Goal: Transaction & Acquisition: Purchase product/service

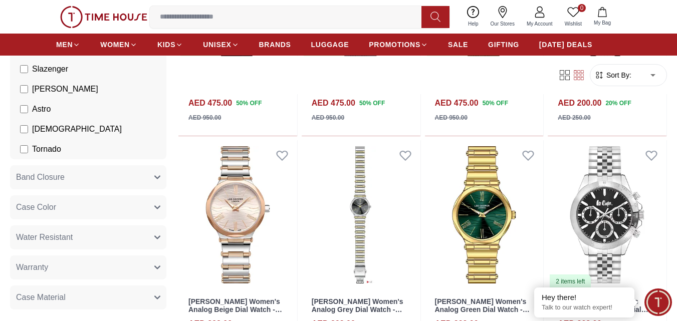
scroll to position [200, 0]
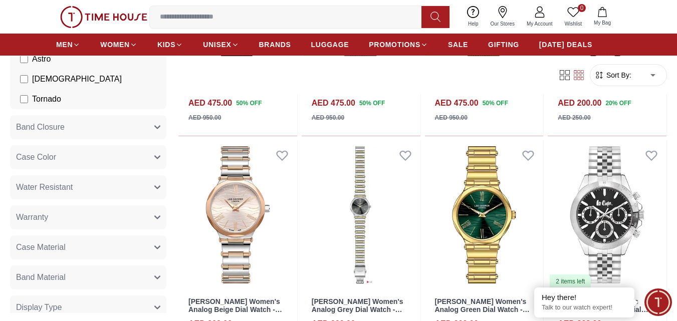
click at [146, 248] on button "Case Material" at bounding box center [88, 247] width 156 height 24
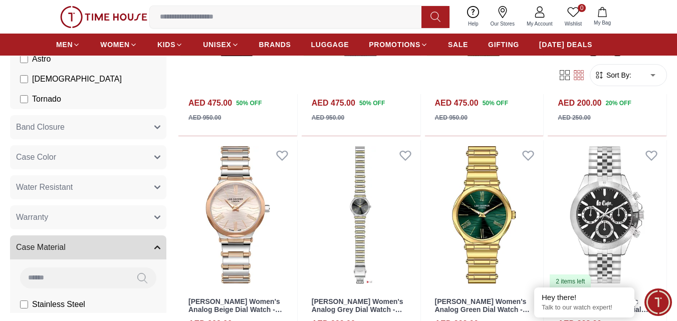
click at [146, 248] on button "Case Material" at bounding box center [88, 247] width 156 height 24
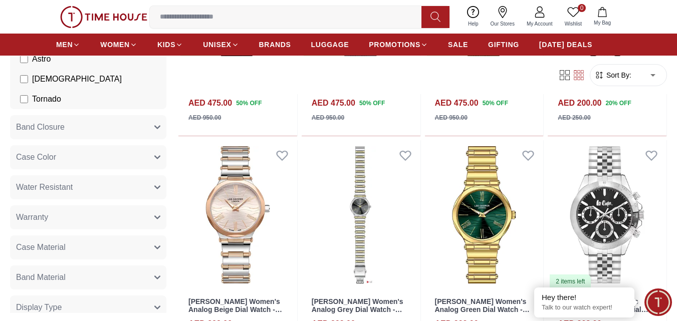
click at [128, 219] on button "Warranty" at bounding box center [88, 217] width 156 height 24
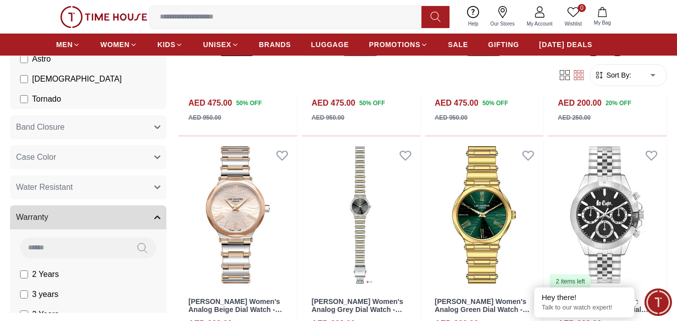
click at [128, 219] on button "Warranty" at bounding box center [88, 217] width 156 height 24
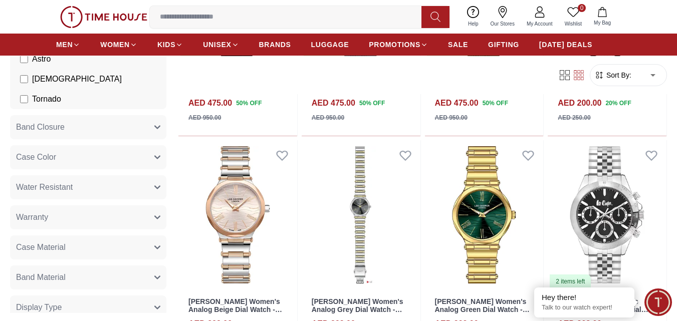
scroll to position [250, 0]
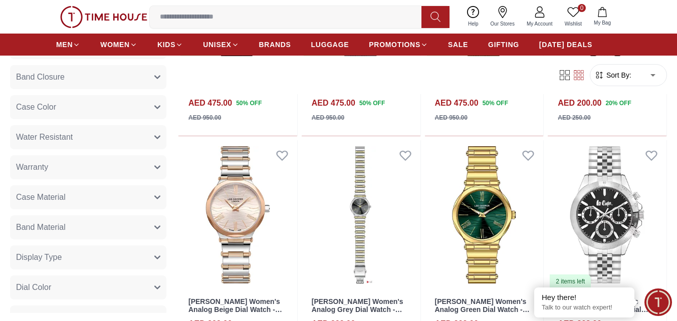
click at [136, 235] on button "Band Material" at bounding box center [88, 227] width 156 height 24
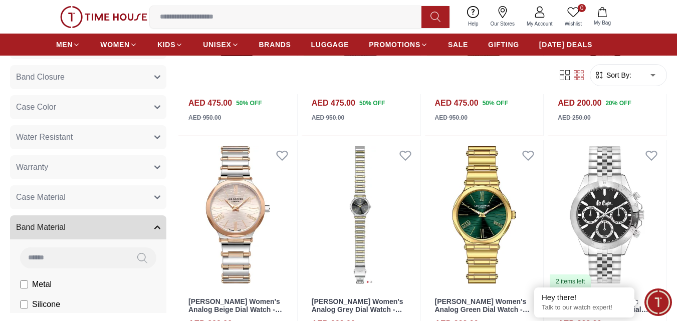
click at [136, 235] on button "Band Material" at bounding box center [88, 227] width 156 height 24
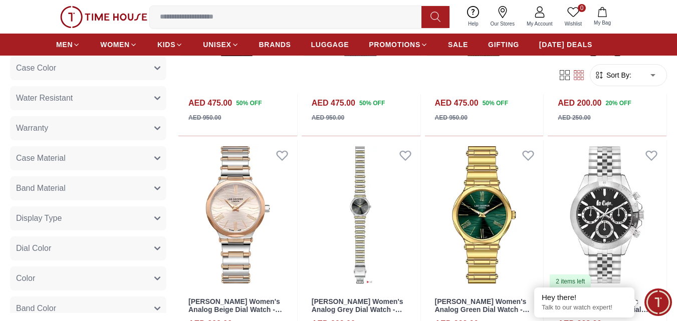
scroll to position [300, 0]
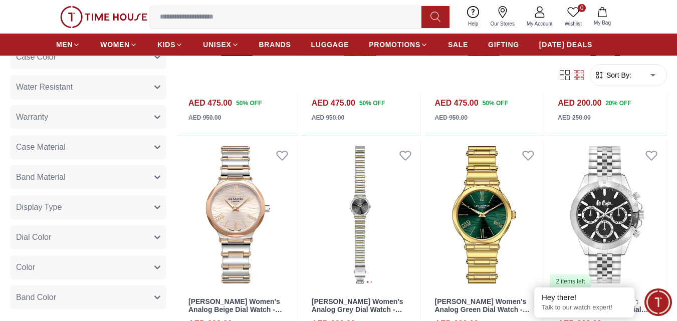
click at [144, 238] on button "Dial Color" at bounding box center [88, 237] width 156 height 24
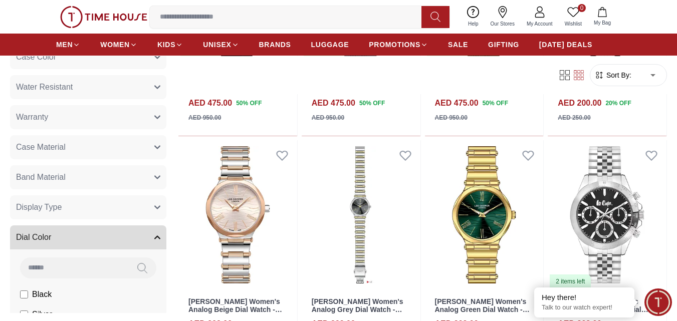
click at [144, 238] on button "Dial Color" at bounding box center [88, 237] width 156 height 24
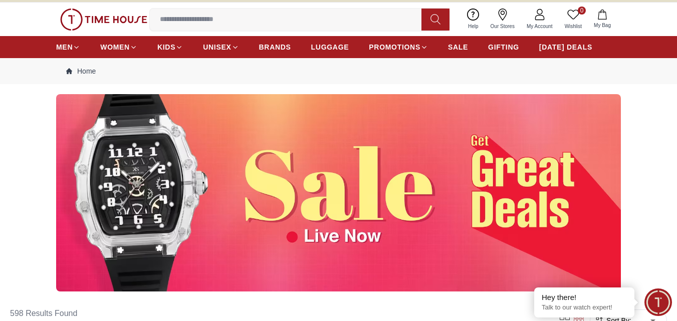
scroll to position [0, 0]
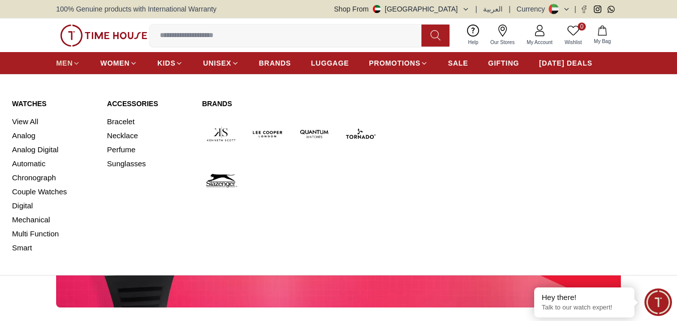
click at [61, 63] on span "MEN" at bounding box center [64, 63] width 17 height 10
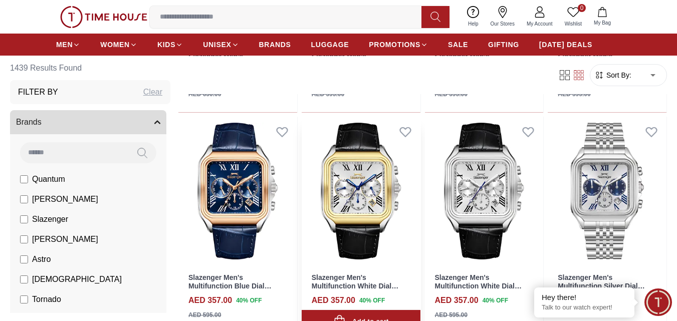
scroll to position [551, 0]
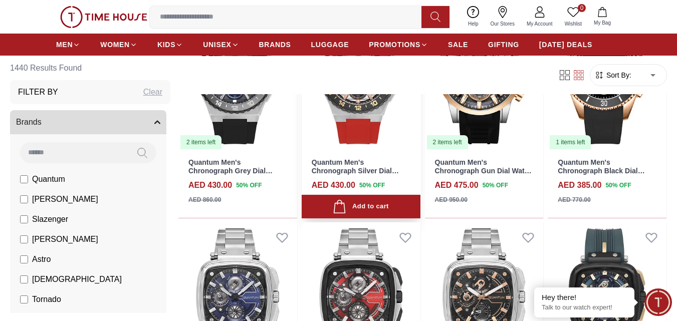
scroll to position [1853, 0]
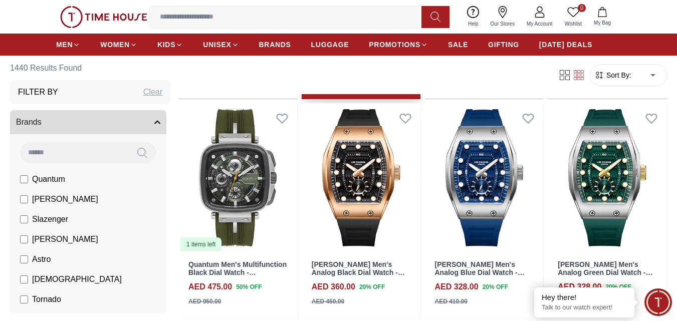
scroll to position [2103, 0]
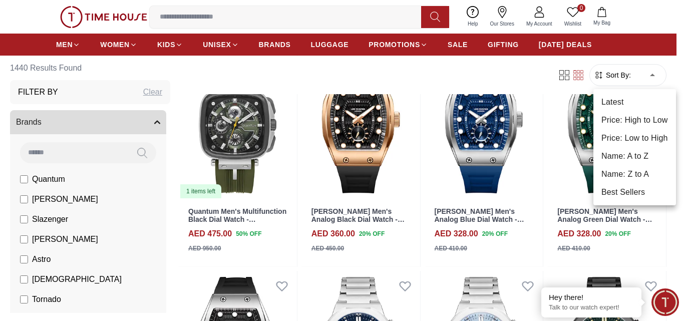
click at [626, 139] on li "Price: Low to High" at bounding box center [634, 138] width 83 height 18
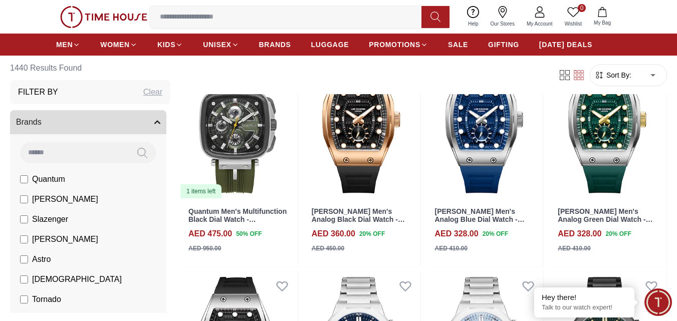
type input "*"
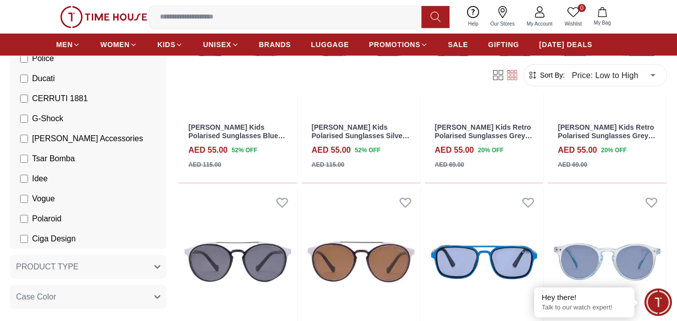
scroll to position [401, 0]
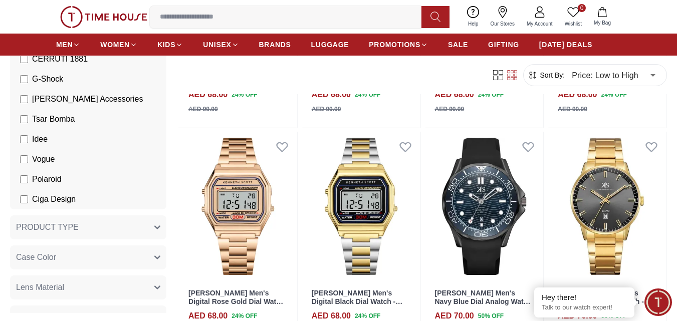
scroll to position [3156, 0]
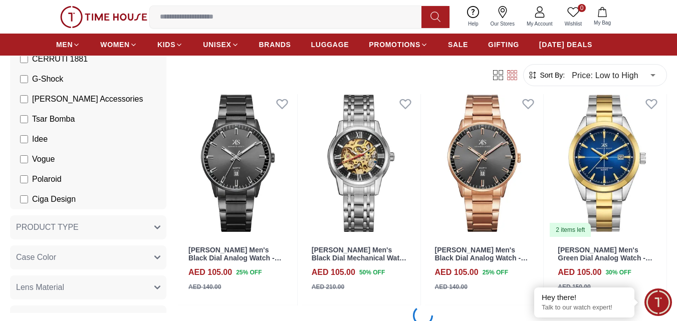
scroll to position [6765, 0]
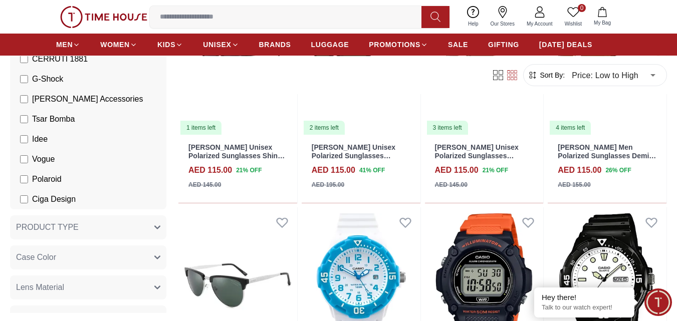
scroll to position [8663, 0]
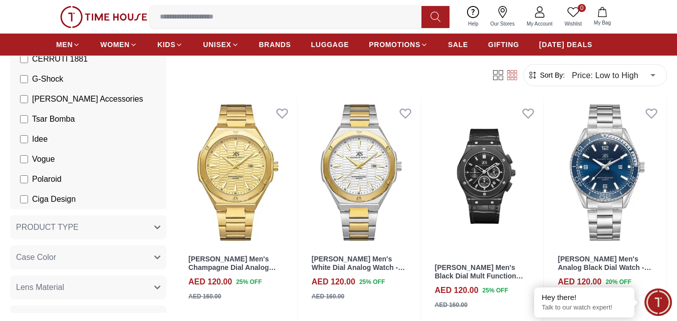
scroll to position [9698, 0]
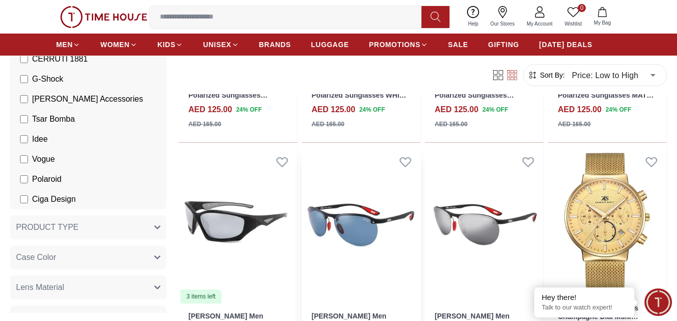
scroll to position [10954, 0]
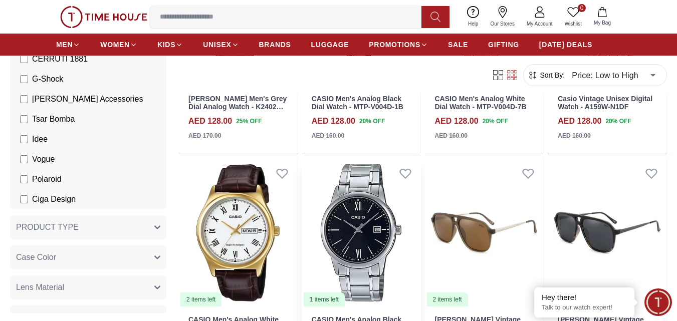
scroll to position [12067, 0]
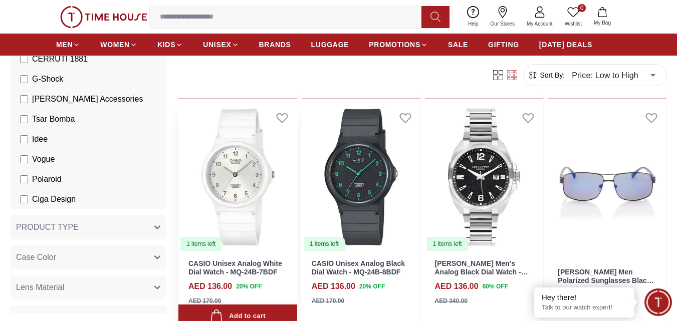
scroll to position [13275, 0]
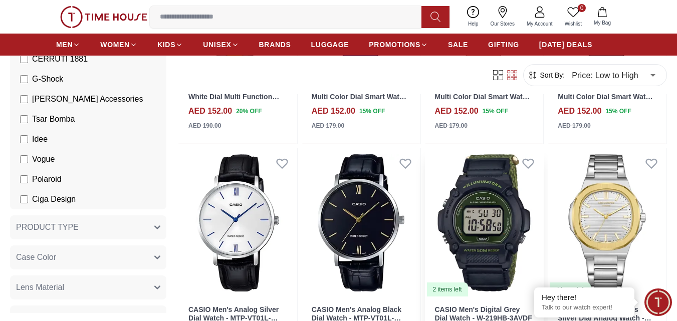
scroll to position [15479, 0]
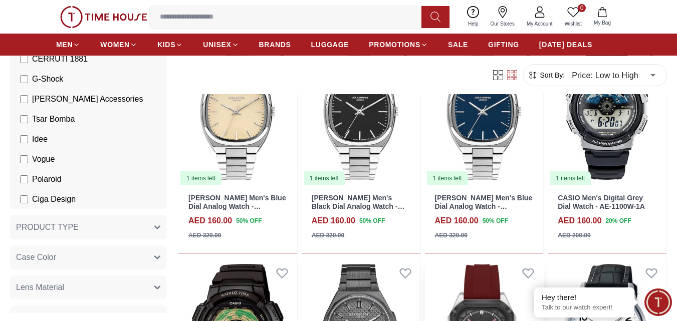
scroll to position [16580, 0]
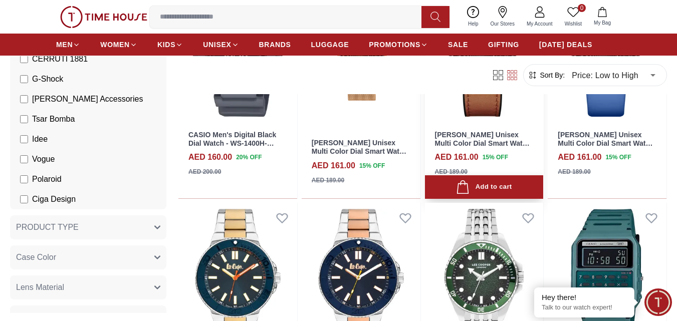
scroll to position [16881, 0]
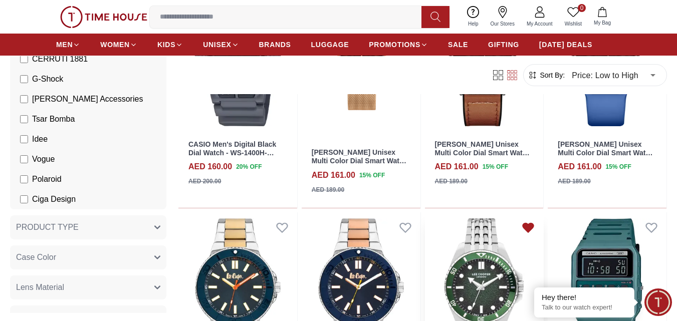
click at [531, 228] on icon at bounding box center [528, 227] width 11 height 9
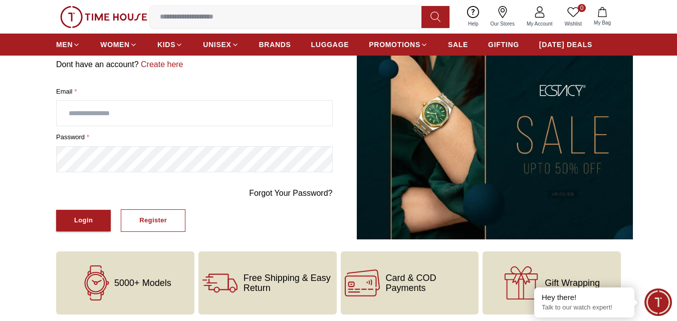
scroll to position [100, 0]
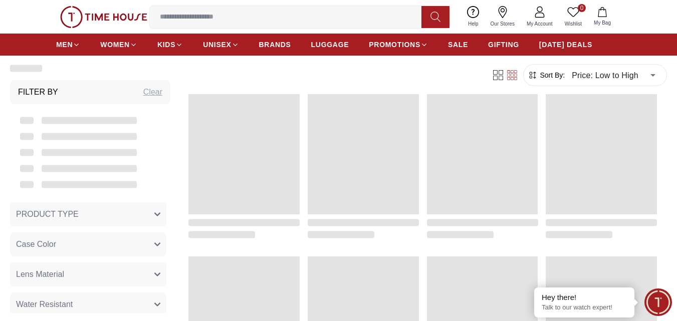
scroll to position [998, 0]
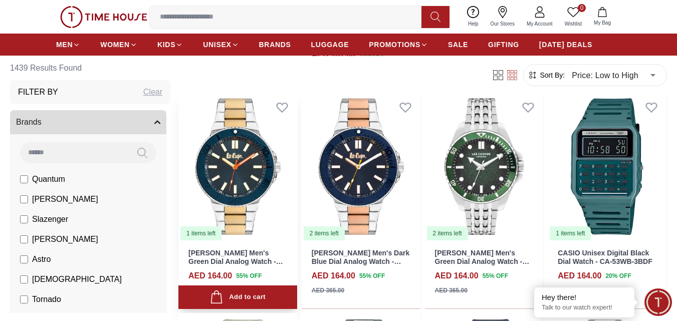
scroll to position [351, 0]
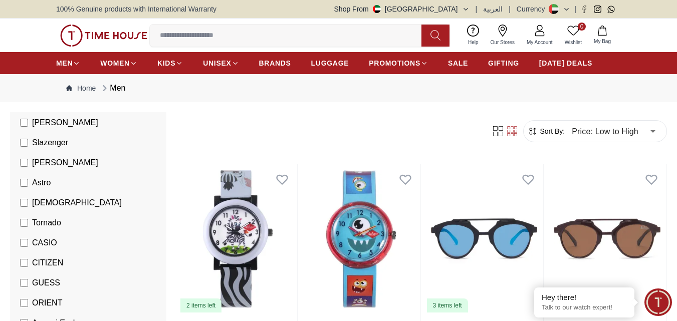
scroll to position [150, 0]
